Goal: Task Accomplishment & Management: Manage account settings

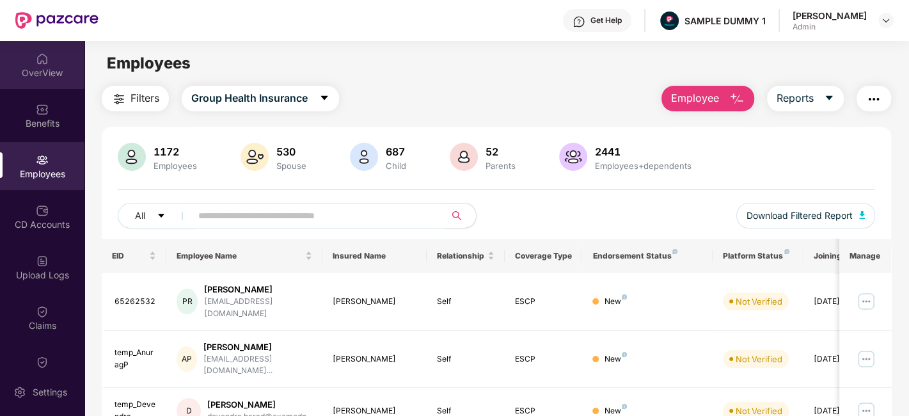
click at [37, 84] on div "OverView" at bounding box center [42, 65] width 84 height 48
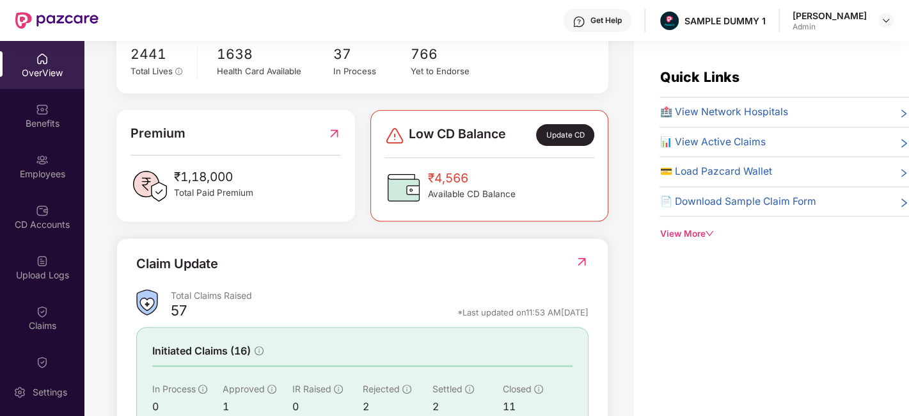
scroll to position [371, 0]
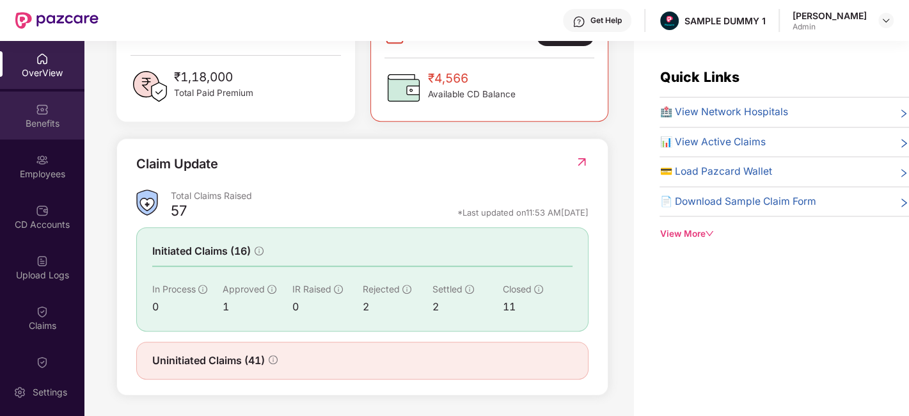
click at [35, 129] on div "Benefits" at bounding box center [42, 123] width 84 height 13
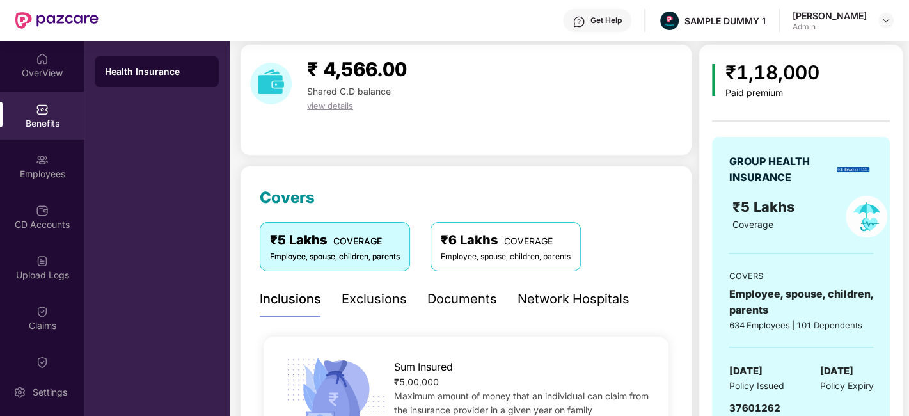
scroll to position [41, 0]
click at [379, 299] on div "Exclusions" at bounding box center [374, 300] width 65 height 20
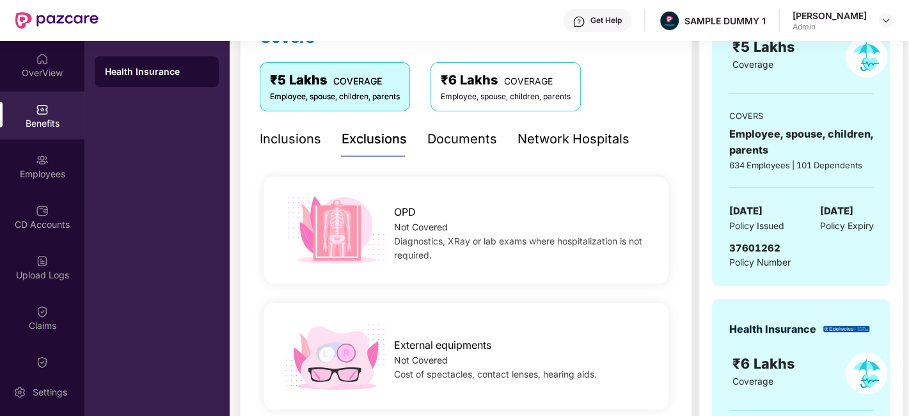
scroll to position [111, 0]
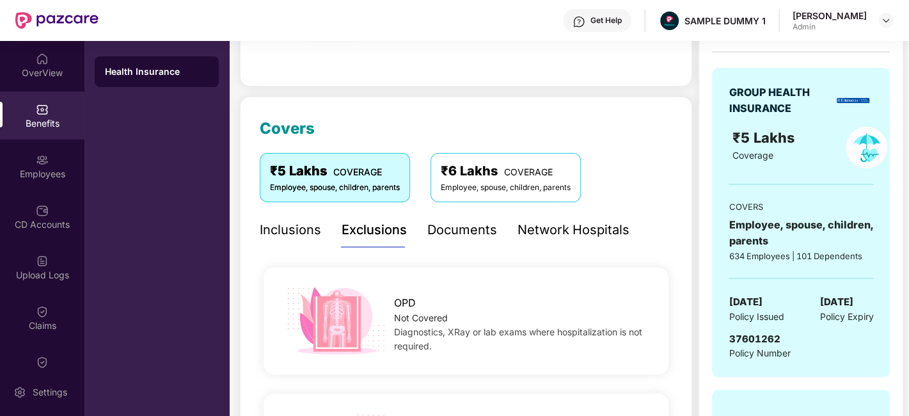
click at [463, 230] on div "Documents" at bounding box center [462, 230] width 70 height 20
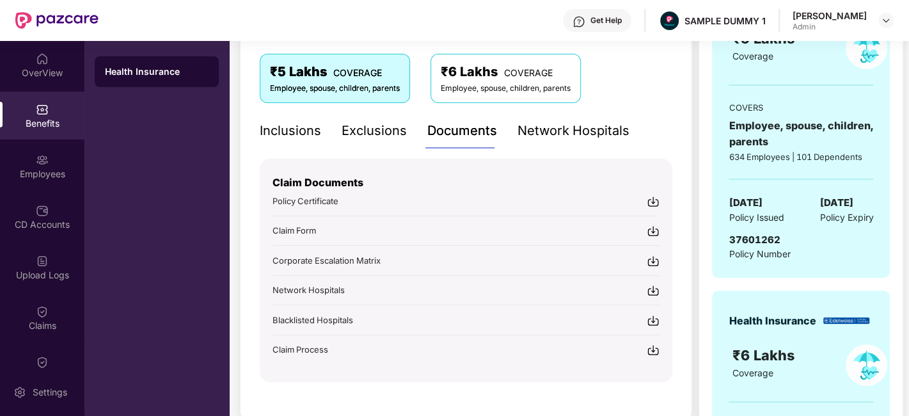
scroll to position [210, 0]
click at [538, 138] on div "Network Hospitals" at bounding box center [574, 131] width 112 height 20
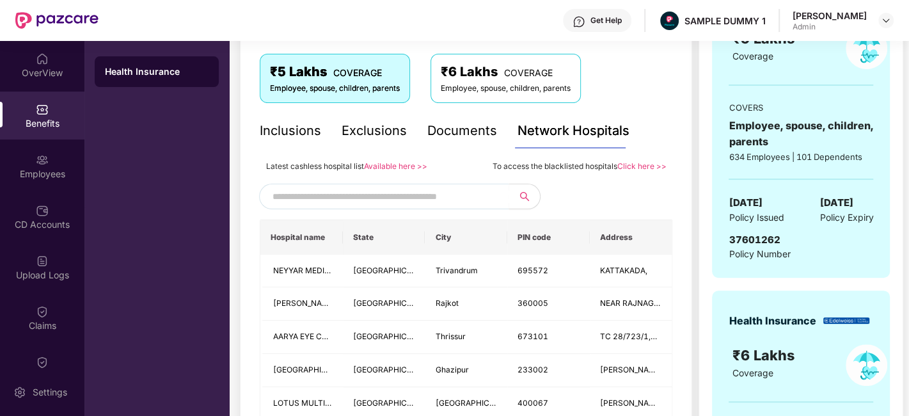
scroll to position [248, 0]
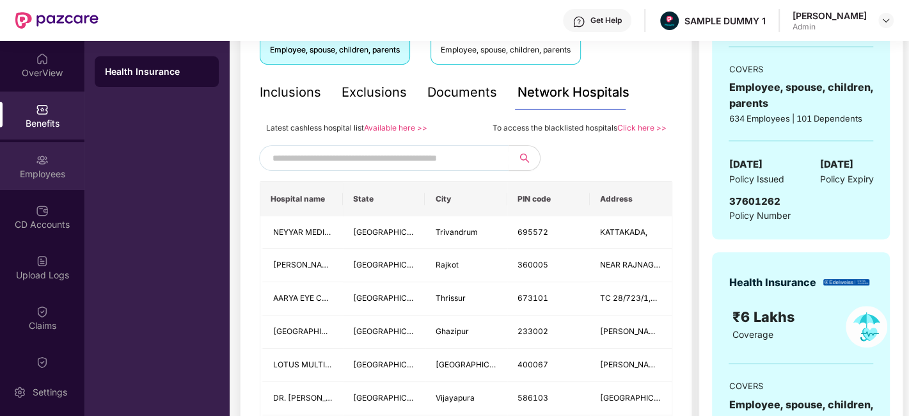
click at [49, 171] on div "Employees" at bounding box center [42, 174] width 84 height 13
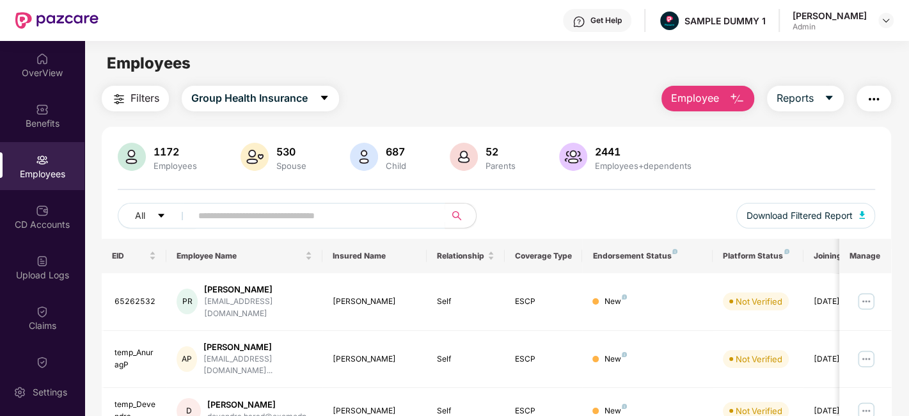
click at [687, 98] on span "Employee" at bounding box center [695, 98] width 48 height 16
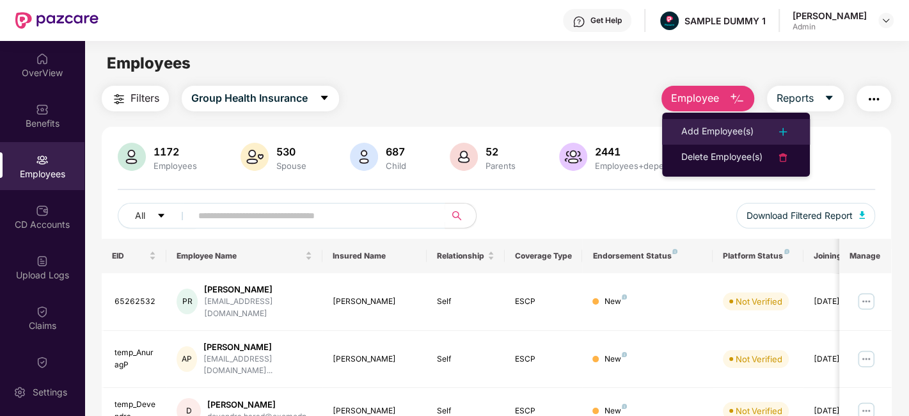
click at [725, 133] on div "Add Employee(s)" at bounding box center [717, 131] width 72 height 15
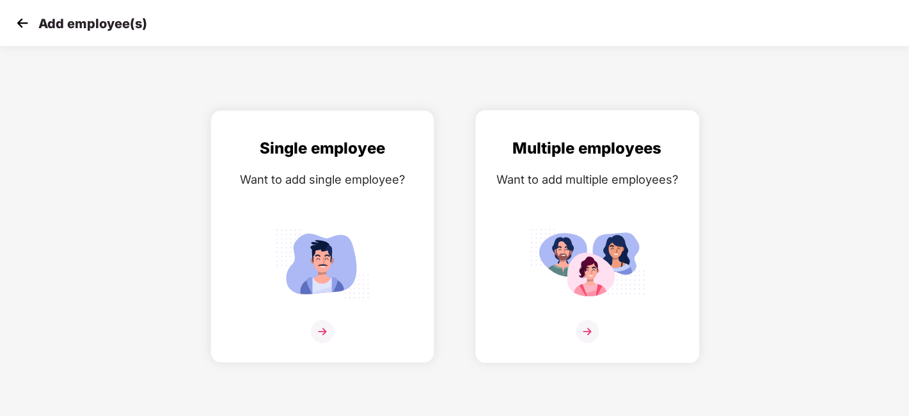
click at [587, 182] on div "Want to add multiple employees?" at bounding box center [587, 179] width 197 height 19
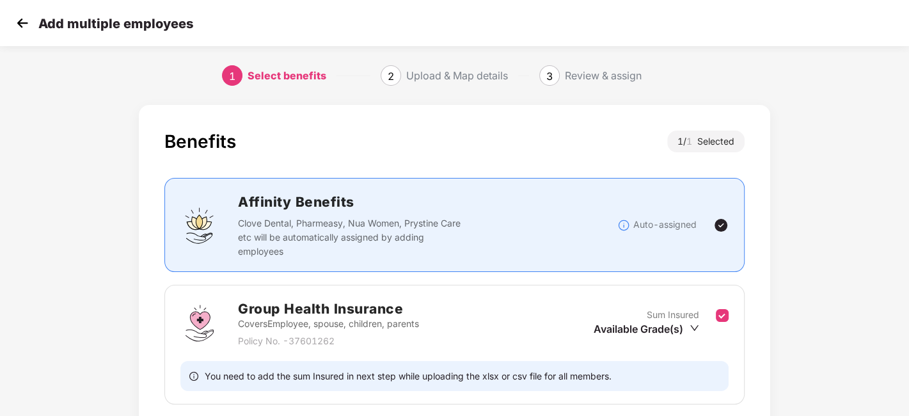
scroll to position [99, 0]
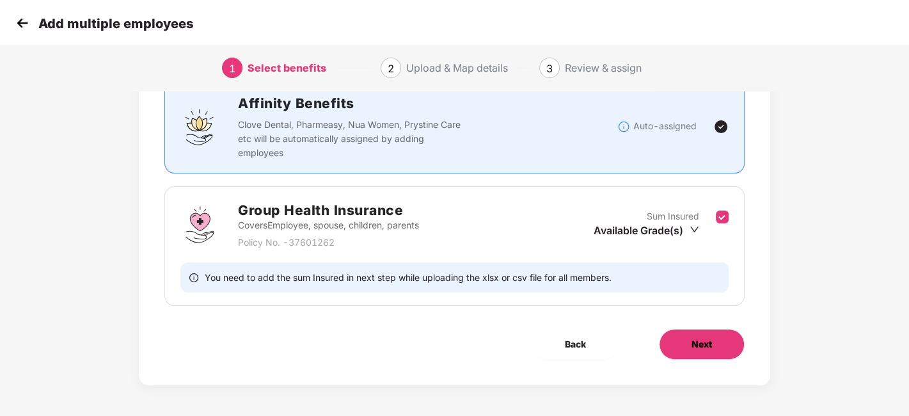
click at [701, 349] on span "Next" at bounding box center [702, 344] width 20 height 14
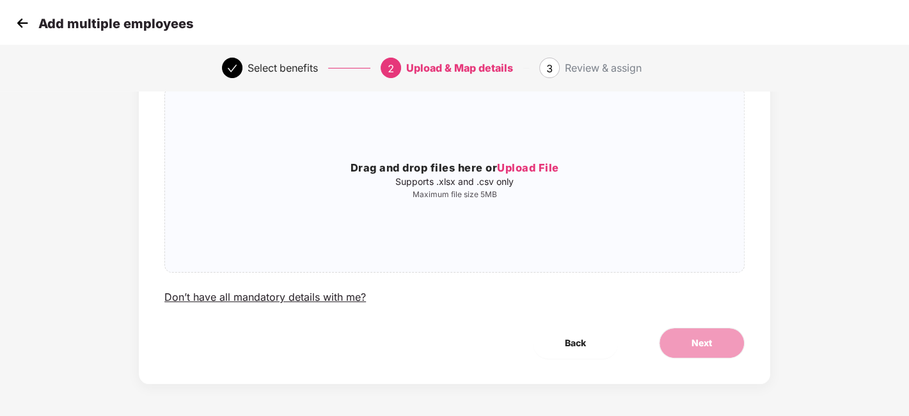
scroll to position [0, 0]
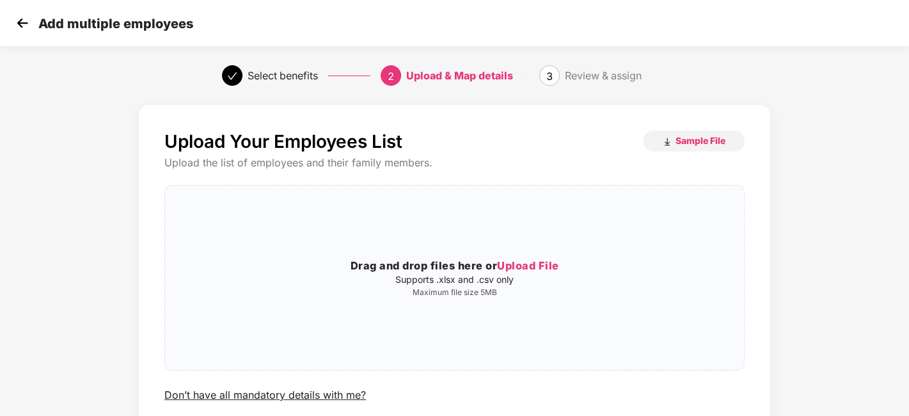
click at [19, 24] on img at bounding box center [22, 22] width 19 height 19
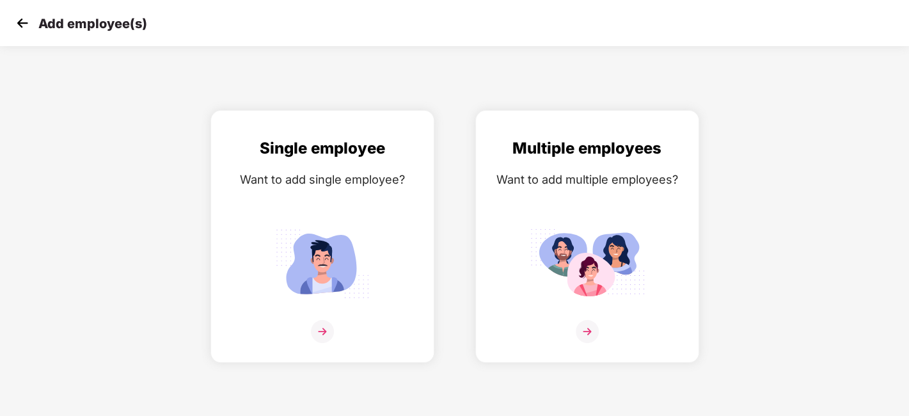
click at [19, 24] on img at bounding box center [22, 22] width 19 height 19
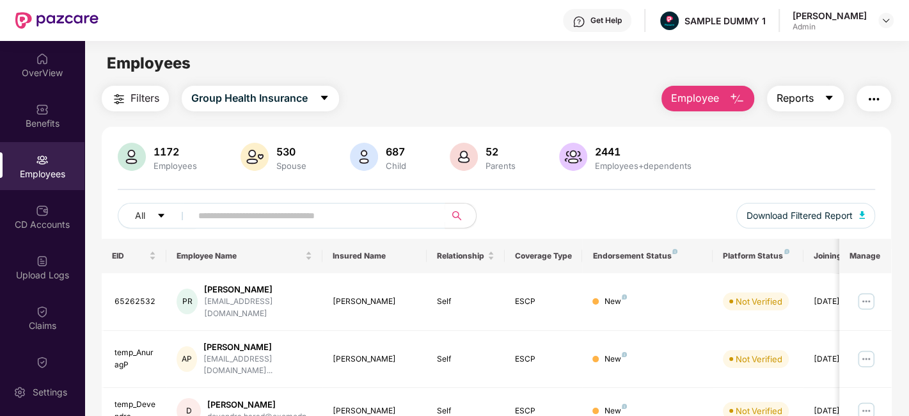
click at [802, 97] on span "Reports" at bounding box center [795, 98] width 37 height 16
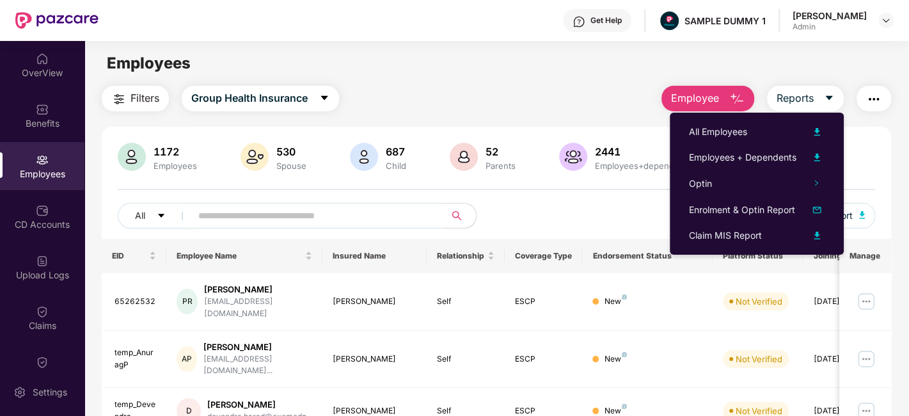
click at [869, 96] on img "button" at bounding box center [873, 99] width 15 height 15
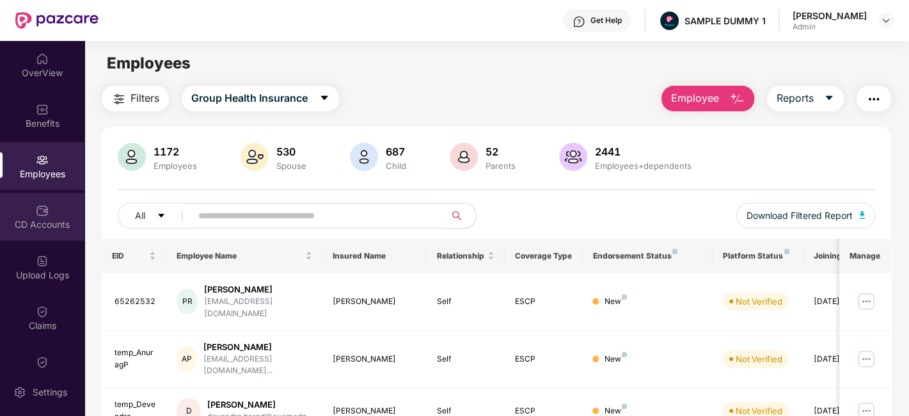
click at [14, 214] on div "CD Accounts" at bounding box center [42, 217] width 84 height 48
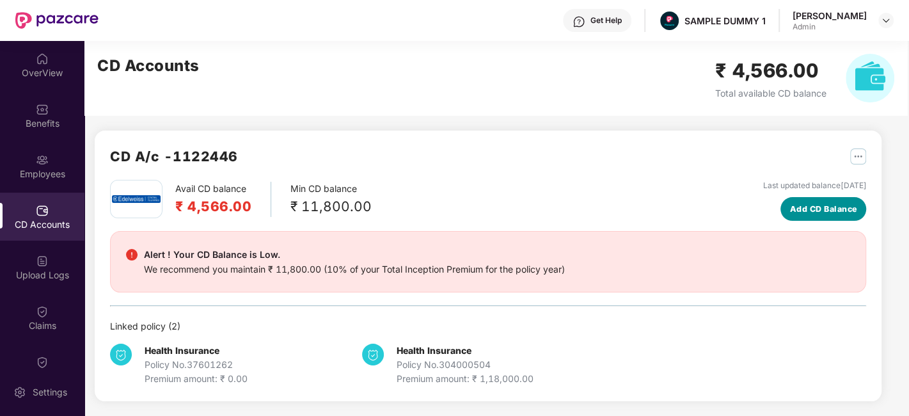
click at [835, 200] on button "Add CD Balance" at bounding box center [824, 209] width 86 height 24
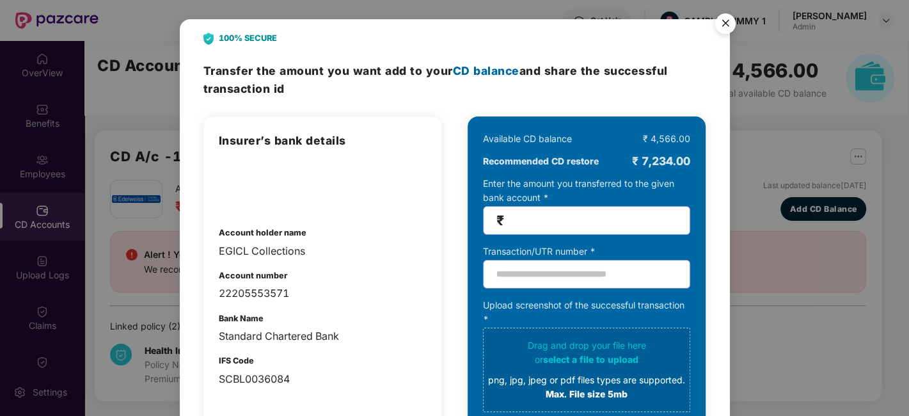
click at [717, 26] on img "Close" at bounding box center [726, 26] width 36 height 36
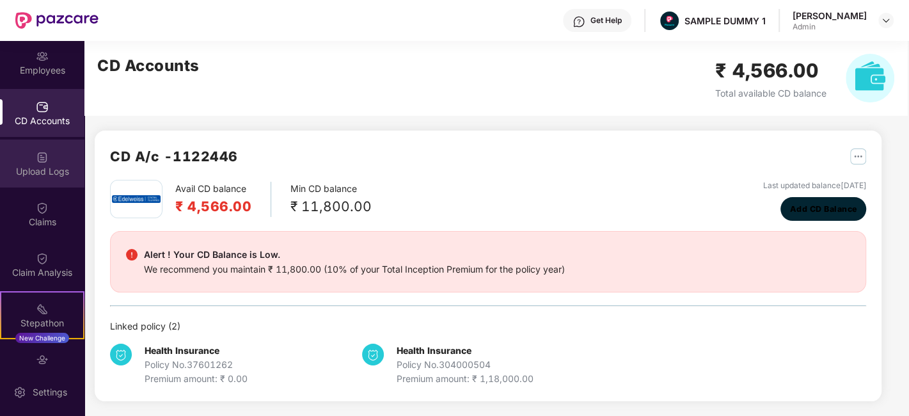
scroll to position [129, 0]
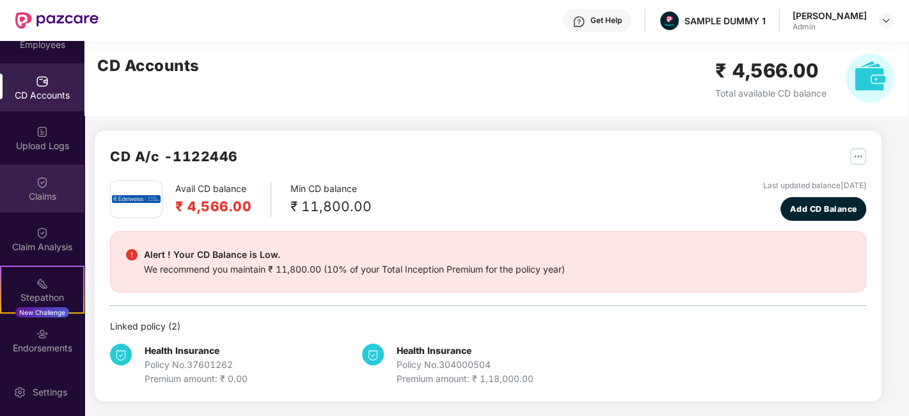
click at [49, 183] on div "Claims" at bounding box center [42, 188] width 84 height 48
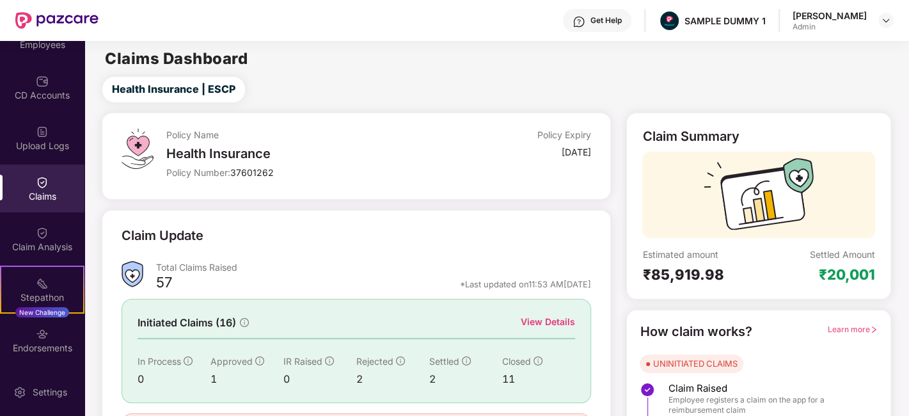
click at [535, 323] on div "View Details" at bounding box center [548, 322] width 54 height 14
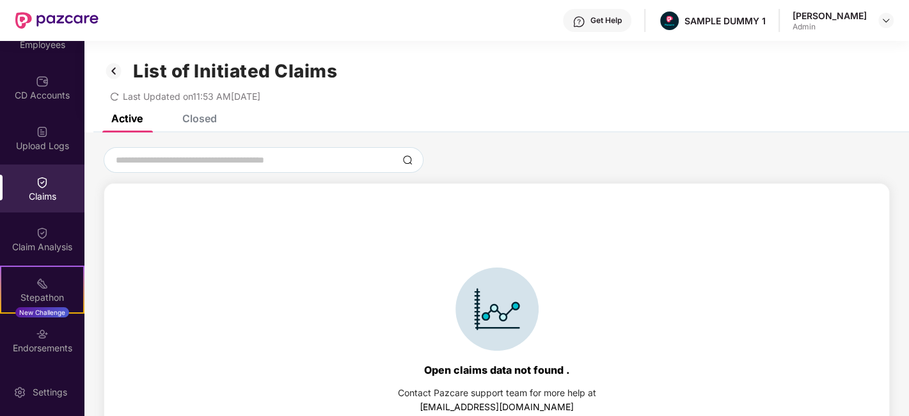
click at [212, 124] on div "Closed" at bounding box center [199, 118] width 35 height 13
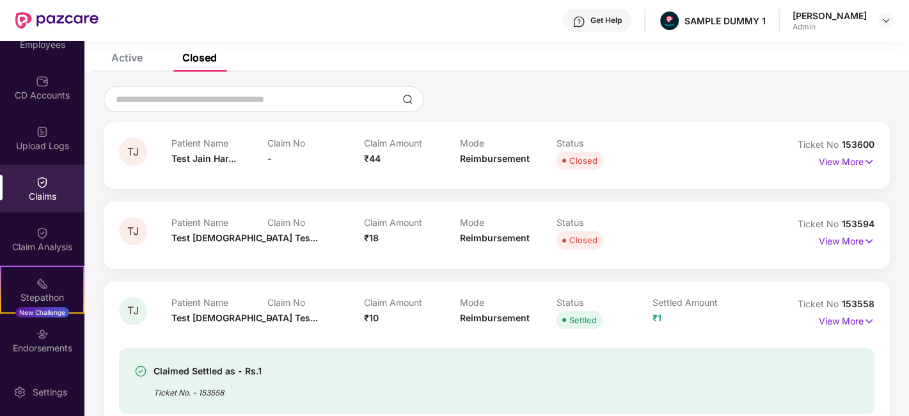
scroll to position [65, 0]
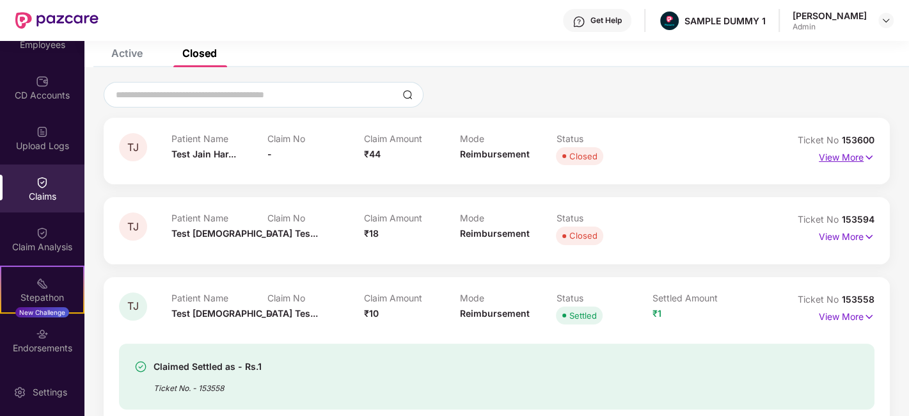
click at [845, 157] on p "View More" at bounding box center [847, 155] width 56 height 17
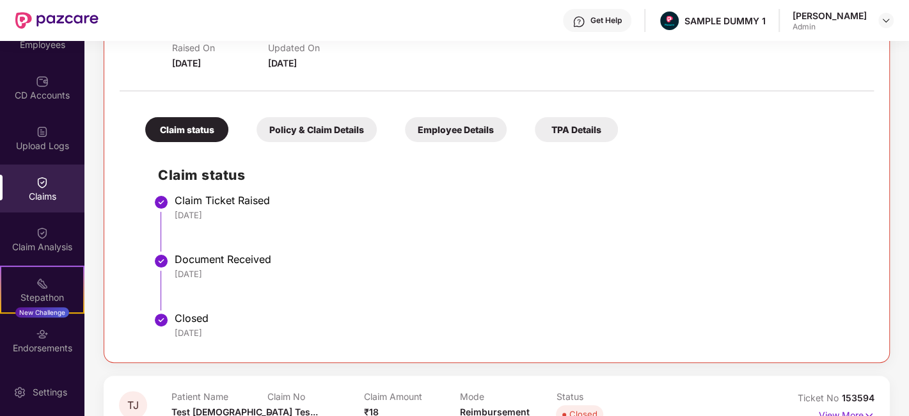
scroll to position [0, 0]
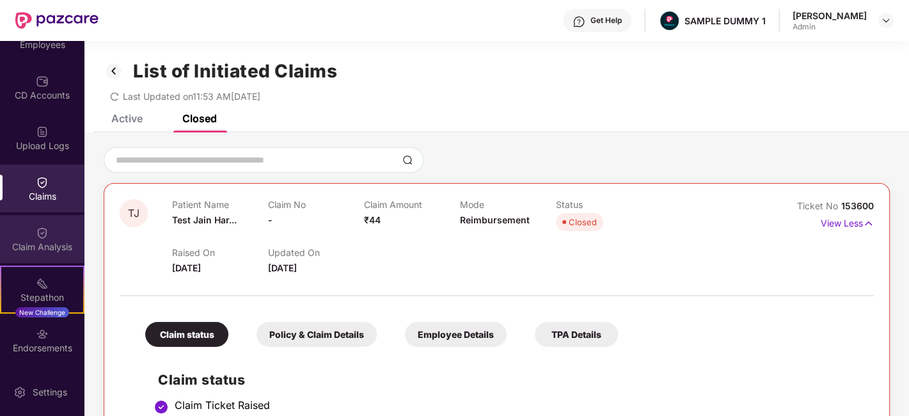
click at [17, 243] on div "Claim Analysis" at bounding box center [42, 247] width 84 height 13
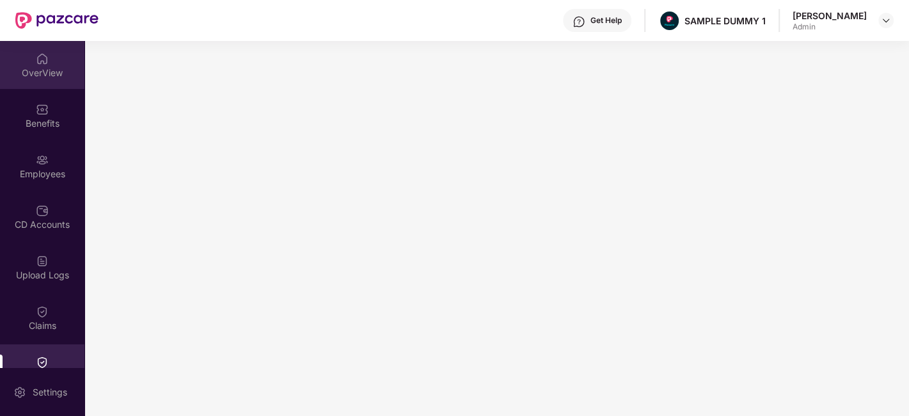
click at [38, 68] on div "OverView" at bounding box center [42, 73] width 84 height 13
